Goal: Transaction & Acquisition: Purchase product/service

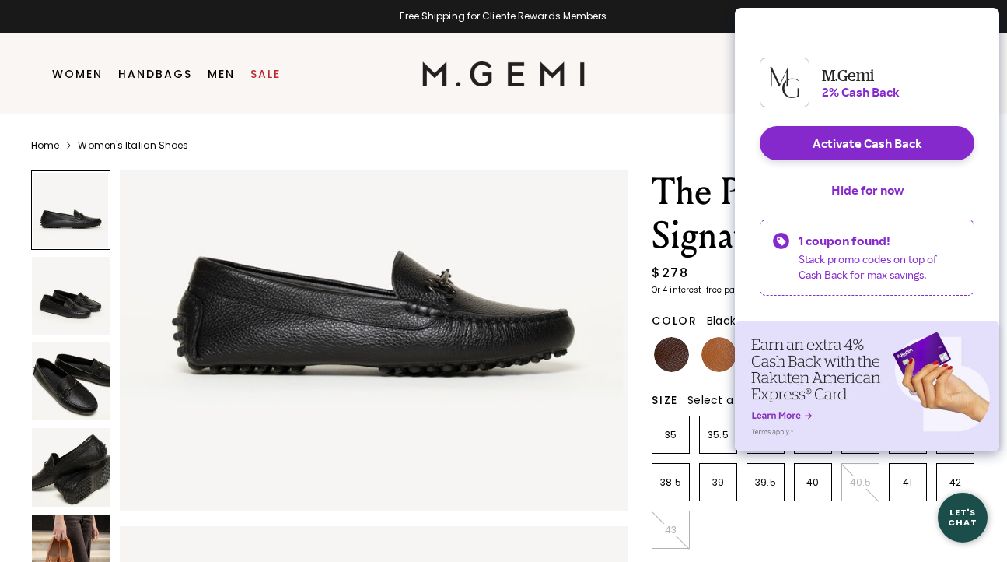
scroll to position [163, 0]
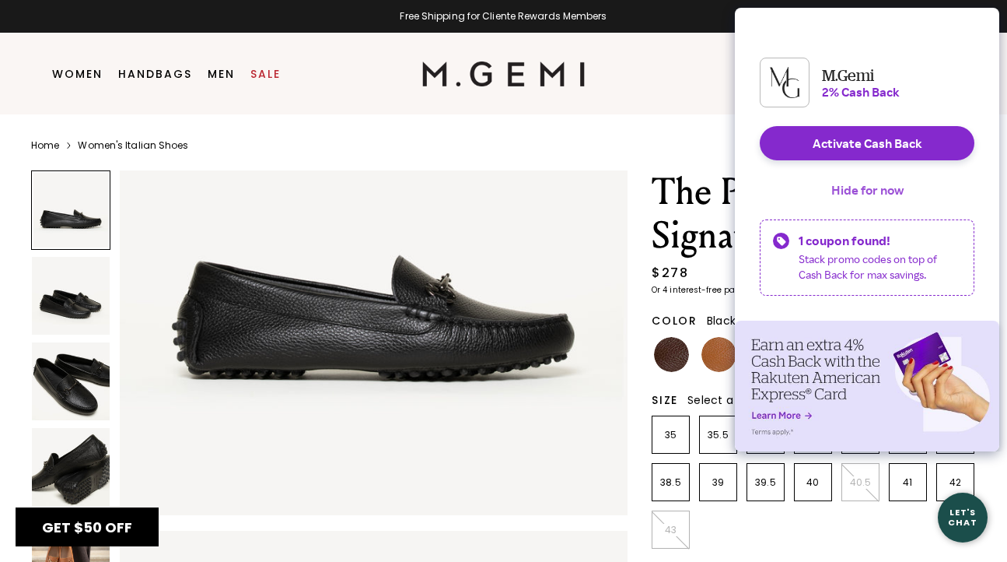
click at [874, 201] on button "Hide for now" at bounding box center [867, 190] width 97 height 34
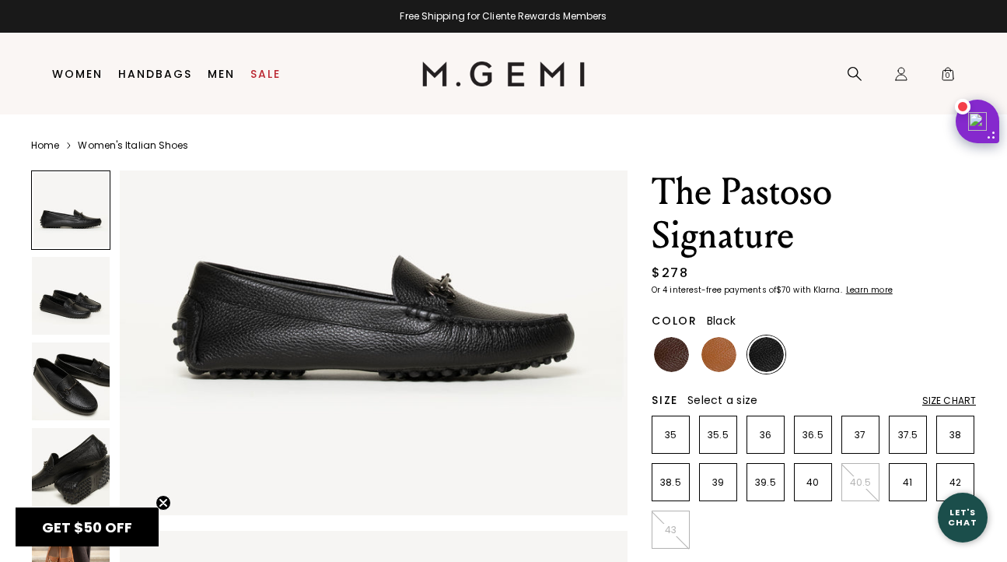
click at [68, 385] on img at bounding box center [71, 381] width 78 height 78
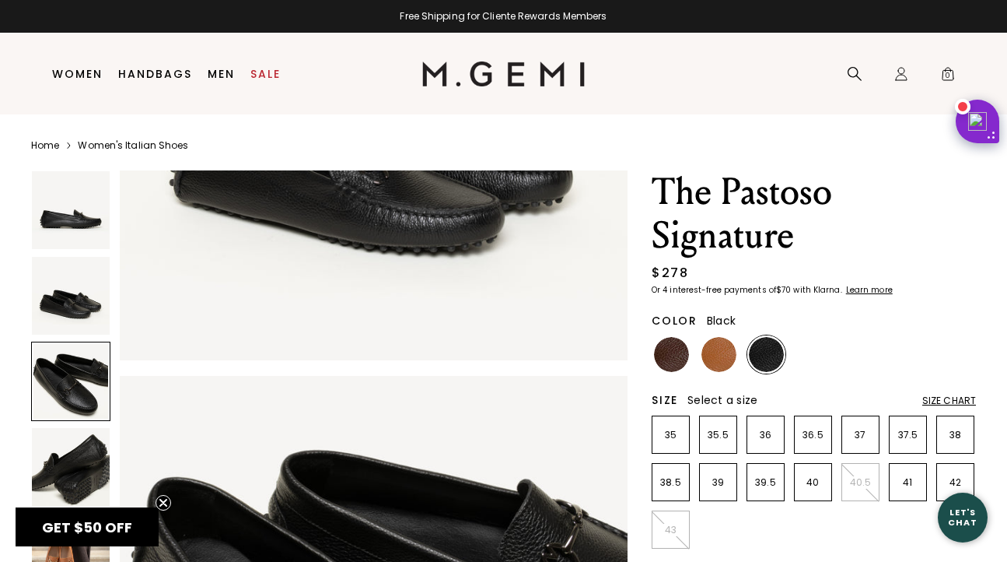
scroll to position [1047, 0]
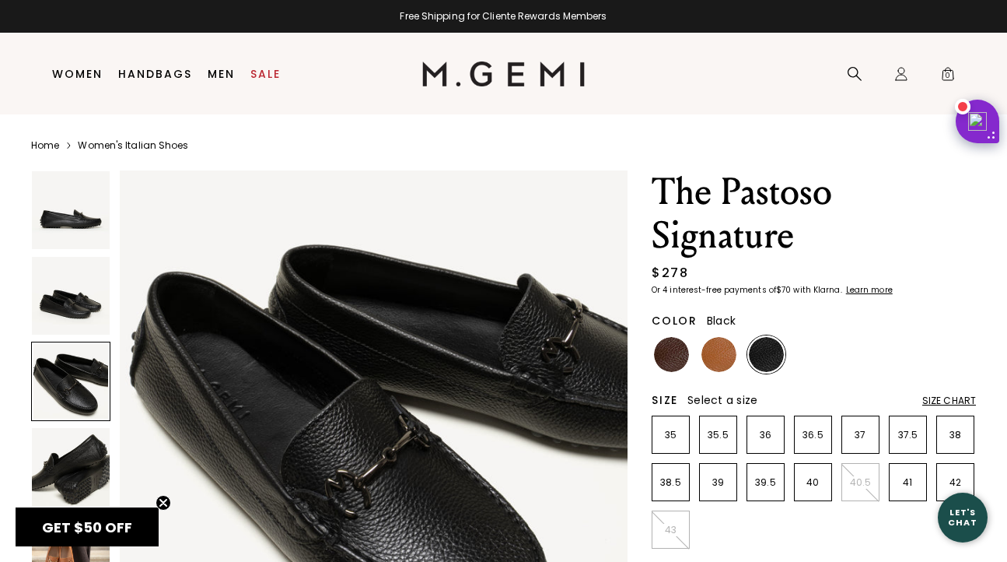
click at [83, 478] on img at bounding box center [71, 467] width 78 height 78
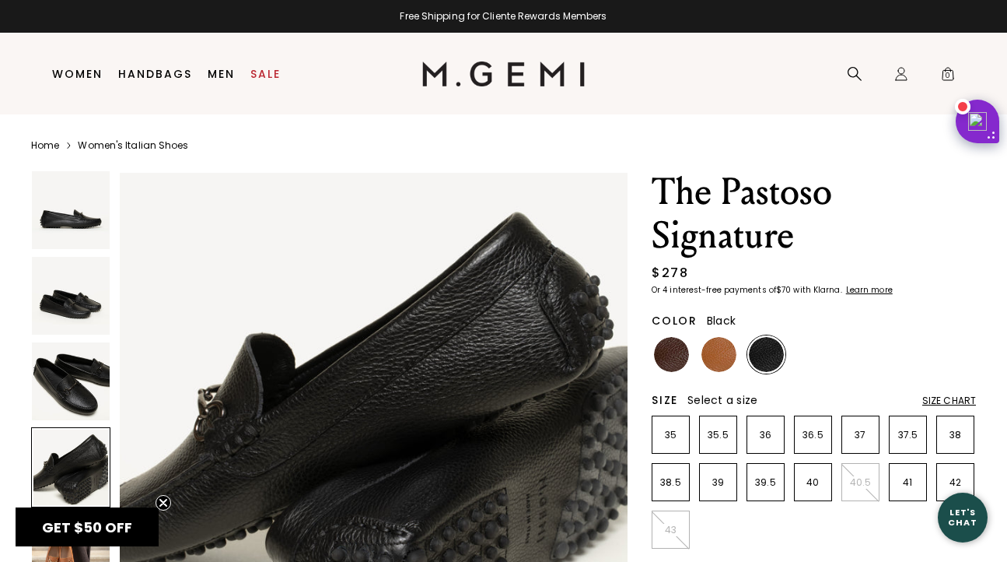
scroll to position [1570, 0]
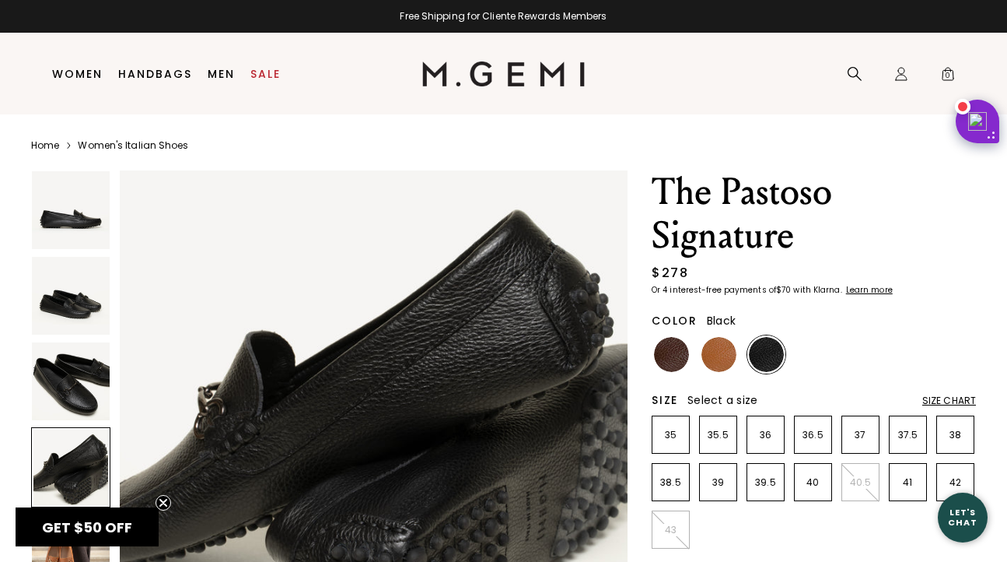
click at [79, 306] on img at bounding box center [71, 296] width 78 height 78
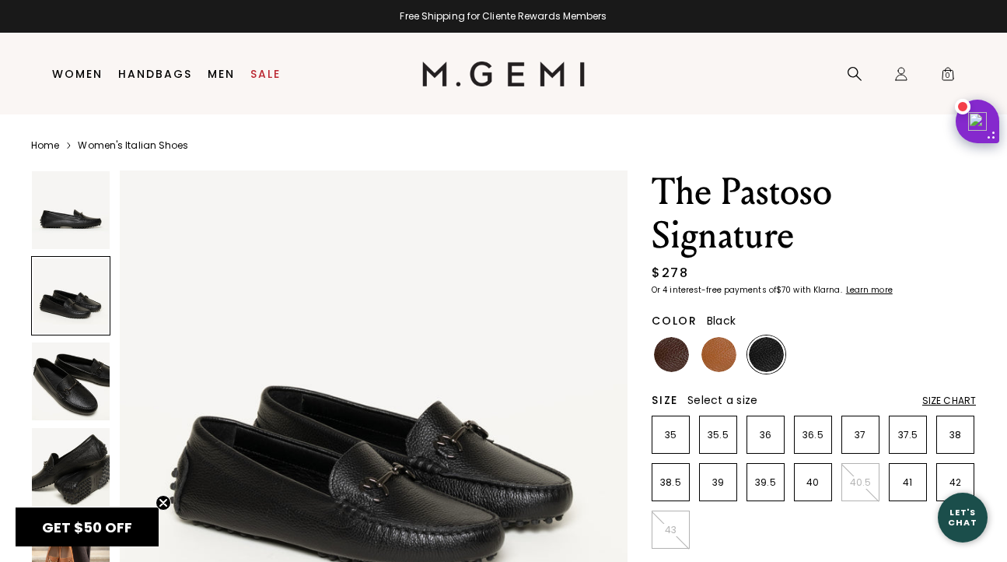
scroll to position [523, 0]
click at [72, 215] on img at bounding box center [71, 210] width 78 height 78
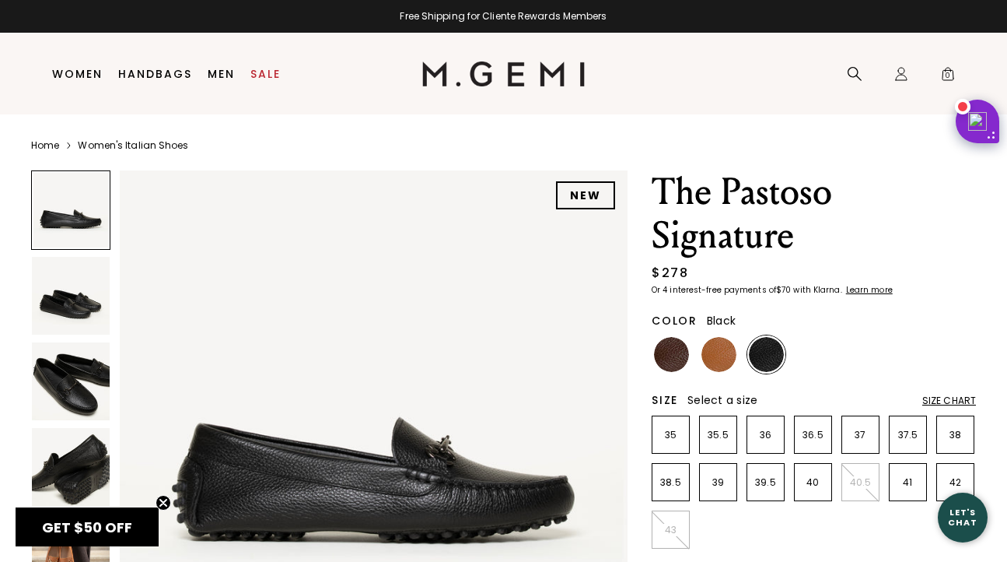
scroll to position [0, 0]
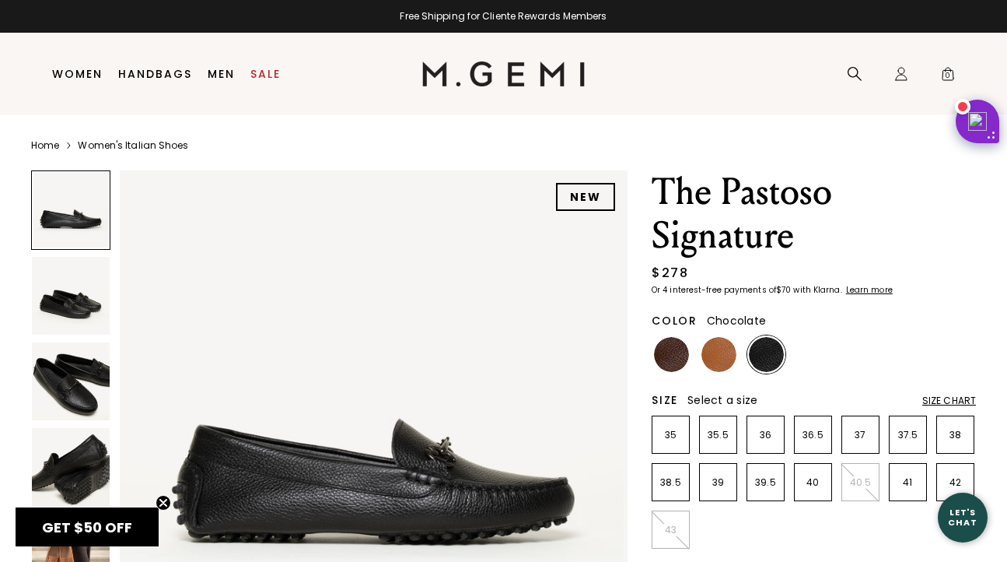
click at [676, 352] on img at bounding box center [671, 354] width 35 height 35
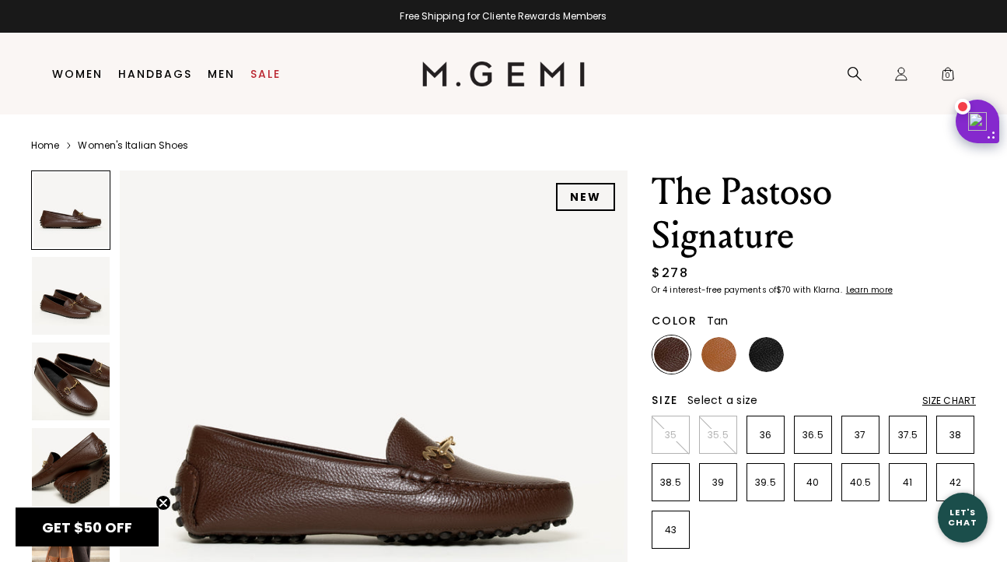
click at [708, 353] on img at bounding box center [719, 354] width 35 height 35
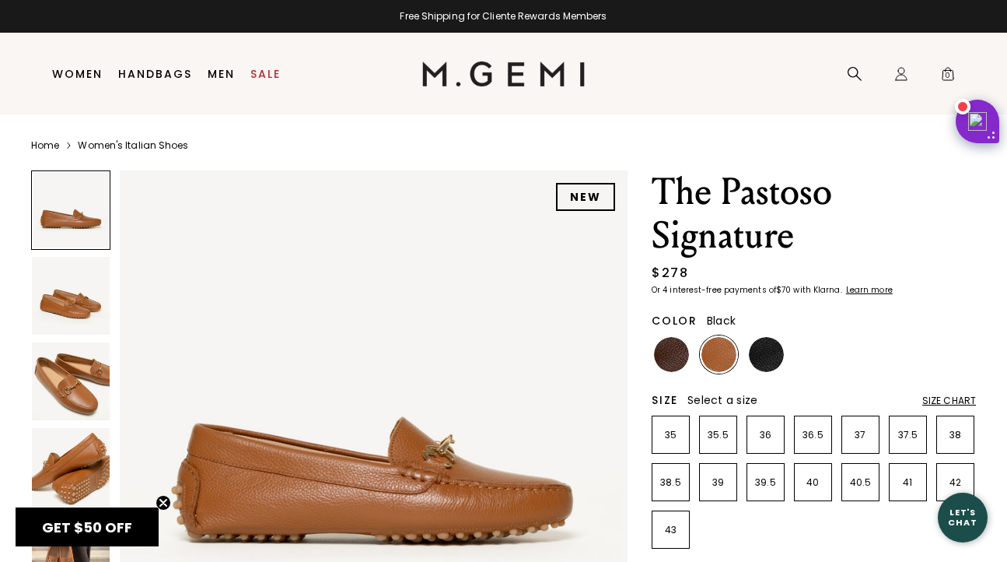
click at [776, 354] on img at bounding box center [766, 354] width 35 height 35
